Goal: Transaction & Acquisition: Purchase product/service

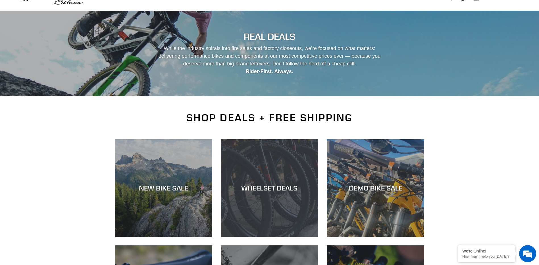
click at [269, 191] on div "WHEELSET DEALS" at bounding box center [270, 188] width 98 height 8
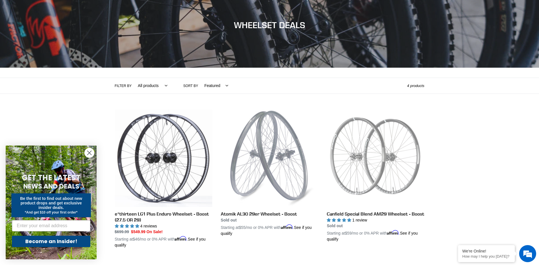
click at [90, 154] on icon "Close dialog" at bounding box center [90, 153] width 4 height 4
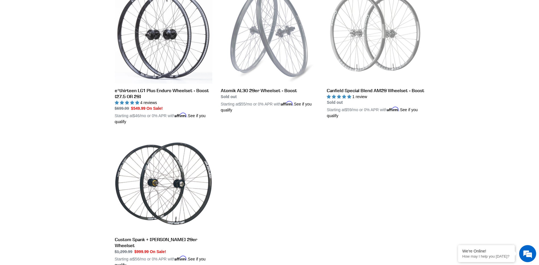
scroll to position [114, 0]
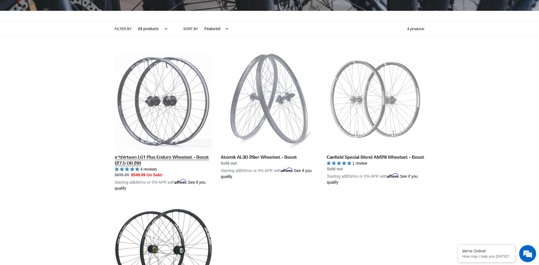
drag, startPoint x: 142, startPoint y: 134, endPoint x: 136, endPoint y: 134, distance: 5.4
click at [142, 134] on link "e*thirteen LG1 Plus Enduro Wheelset - Boost (27.5 OR 29)" at bounding box center [164, 122] width 98 height 139
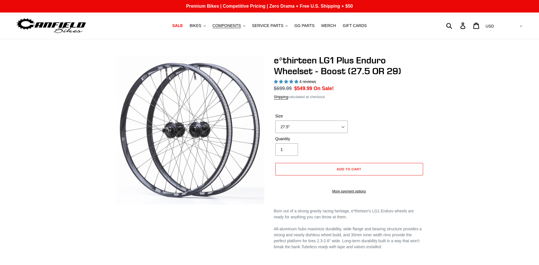
select select "highest-rating"
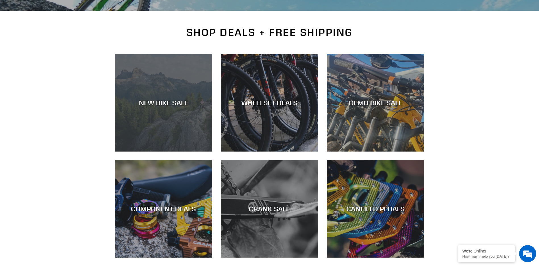
click at [155, 105] on div "NEW BIKE SALE" at bounding box center [164, 103] width 98 height 8
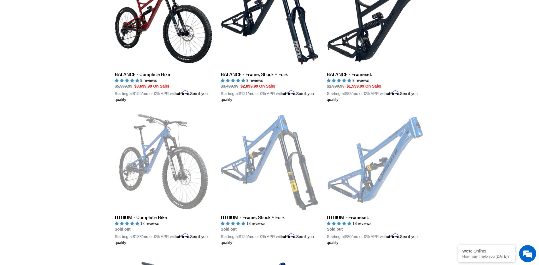
scroll to position [597, 0]
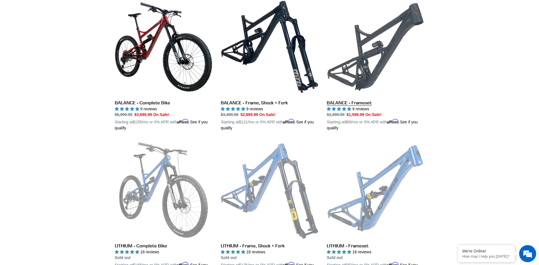
click at [373, 66] on link "BALANCE - Frameset" at bounding box center [376, 64] width 98 height 133
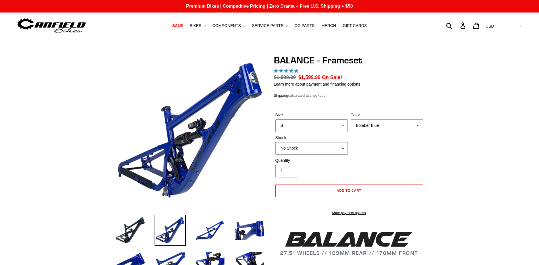
click at [307, 126] on select "S M L XL" at bounding box center [312, 125] width 73 height 13
select select "highest-rating"
select select "L"
click at [276, 119] on select "S M L XL" at bounding box center [312, 125] width 73 height 13
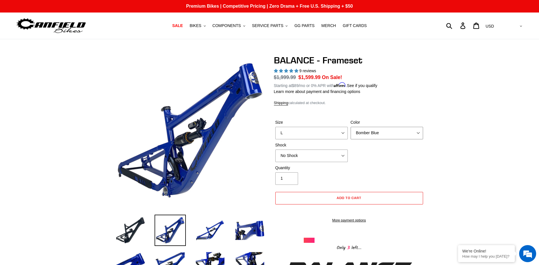
click at [360, 132] on select "Bomber Blue Goat's Blood Stealth Black" at bounding box center [387, 133] width 73 height 13
click at [351, 127] on select "Bomber Blue Goat's Blood Stealth Black" at bounding box center [387, 133] width 73 height 13
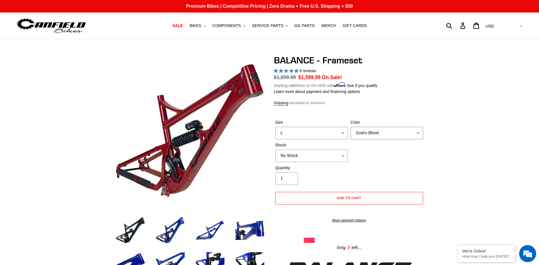
click at [376, 133] on select "Bomber Blue Goat's Blood Stealth Black" at bounding box center [387, 133] width 73 height 13
select select "Stealth Black"
click at [351, 127] on select "Bomber Blue Goat's Blood Stealth Black" at bounding box center [387, 133] width 73 height 13
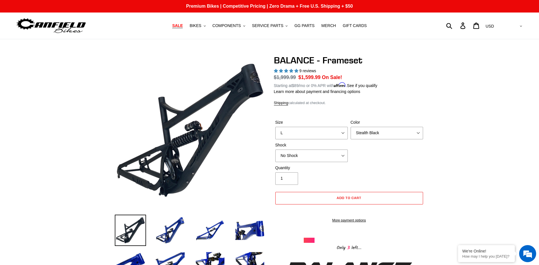
click at [183, 26] on span "SALE" at bounding box center [177, 25] width 11 height 5
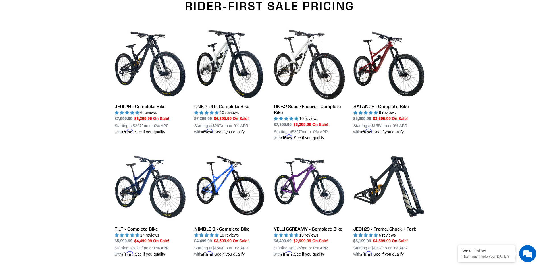
scroll to position [398, 0]
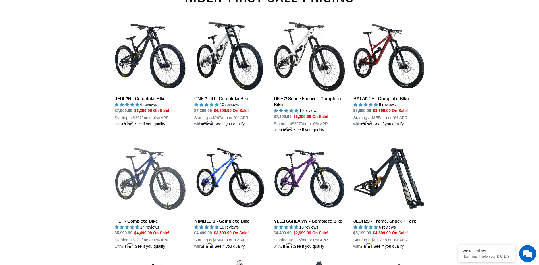
click at [150, 174] on link "TILT - Complete Bike" at bounding box center [150, 196] width 71 height 107
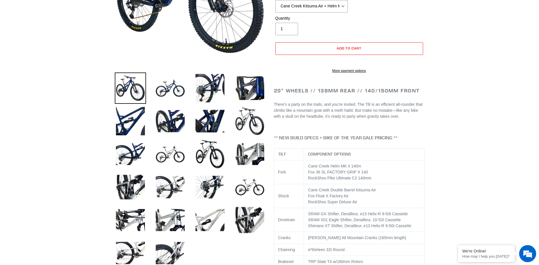
scroll to position [142, 0]
select select "highest-rating"
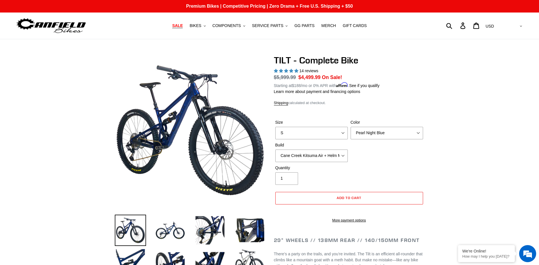
scroll to position [0, 0]
click at [305, 25] on span "GG PARTS" at bounding box center [305, 25] width 20 height 5
